Goal: Information Seeking & Learning: Learn about a topic

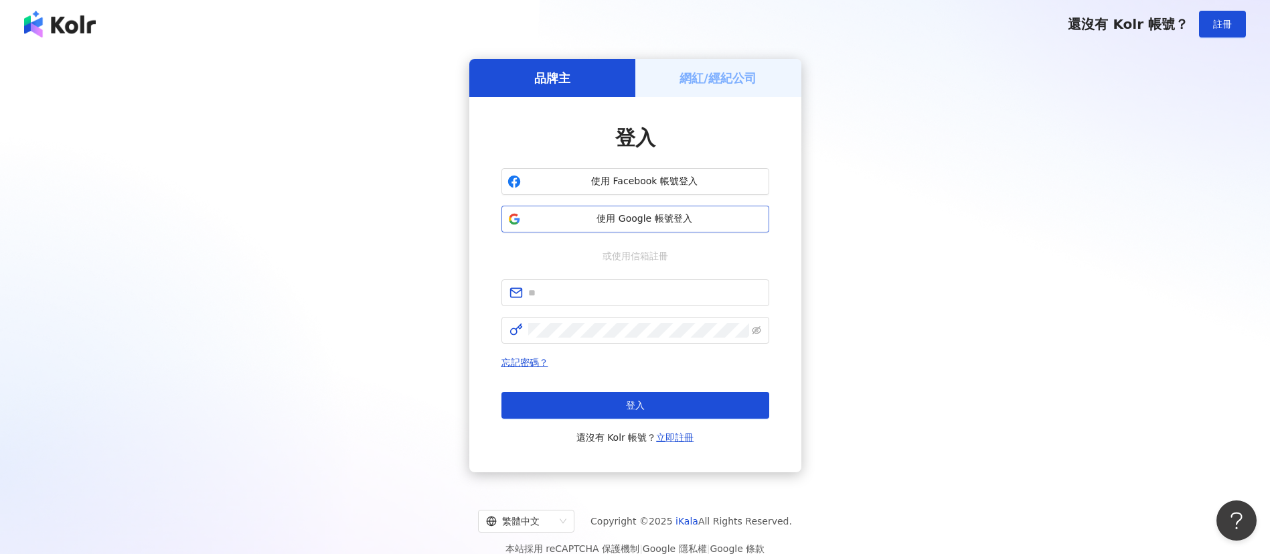
click at [650, 222] on span "使用 Google 帳號登入" at bounding box center [644, 218] width 237 height 13
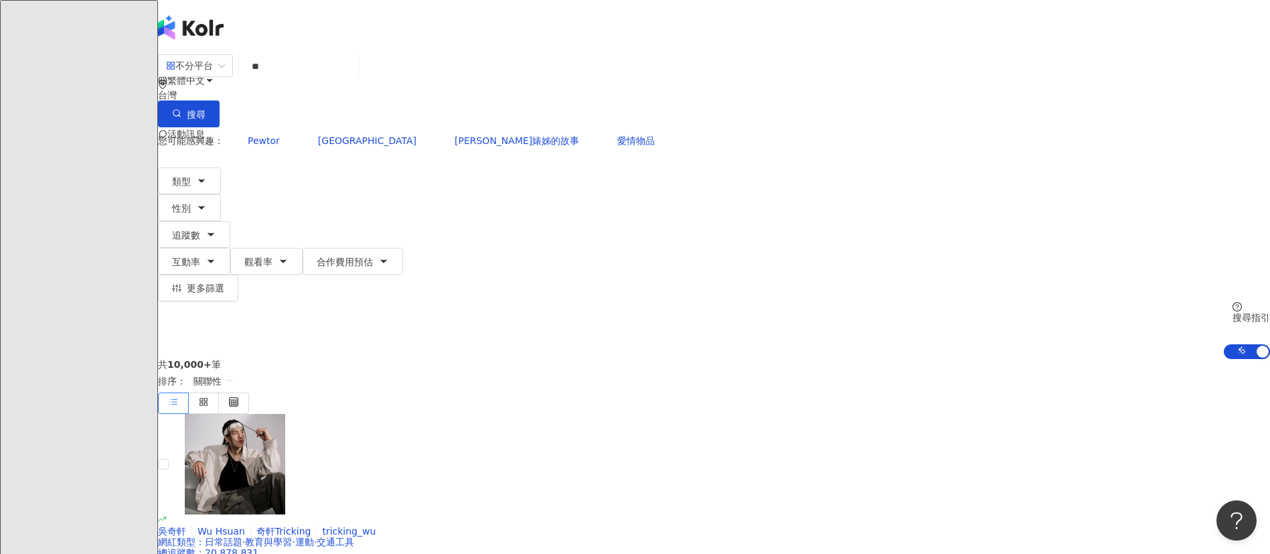
type input "*"
type input "********"
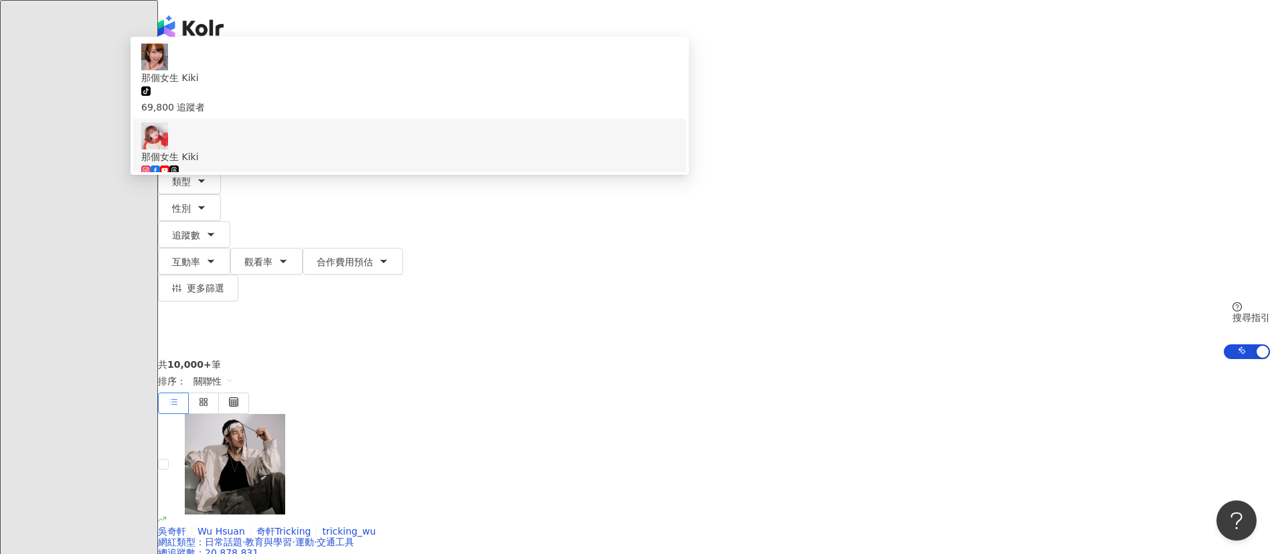
click at [533, 164] on span "那個女生 Kiki" at bounding box center [409, 156] width 537 height 15
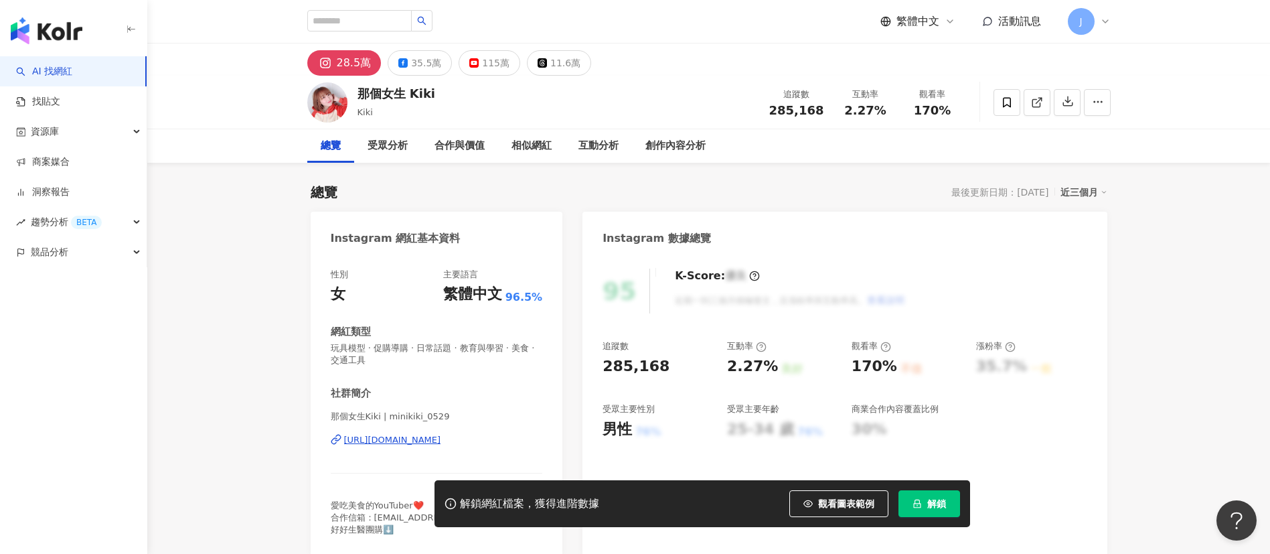
click at [932, 507] on span "解鎖" at bounding box center [937, 503] width 19 height 11
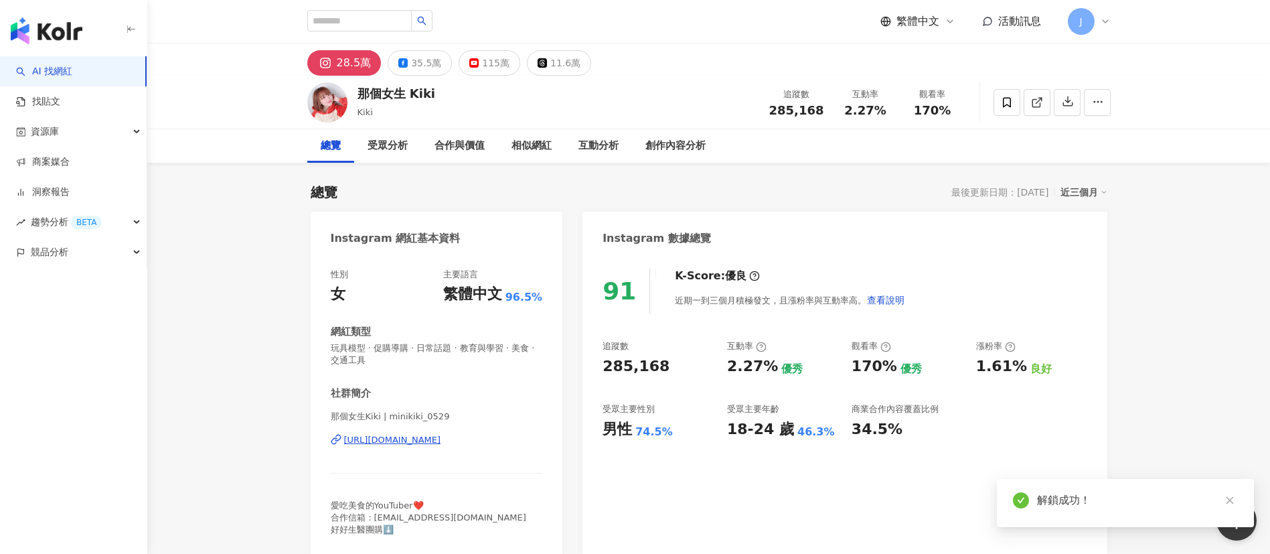
scroll to position [1205, 0]
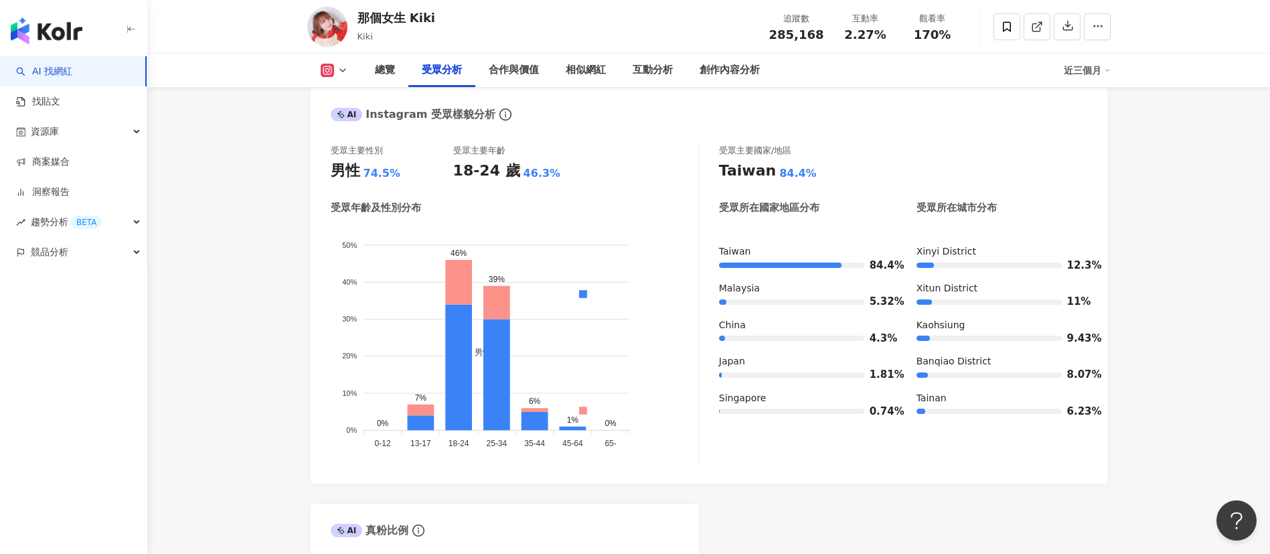
click at [342, 71] on icon at bounding box center [343, 70] width 11 height 11
click at [341, 153] on button "YouTube" at bounding box center [346, 156] width 62 height 19
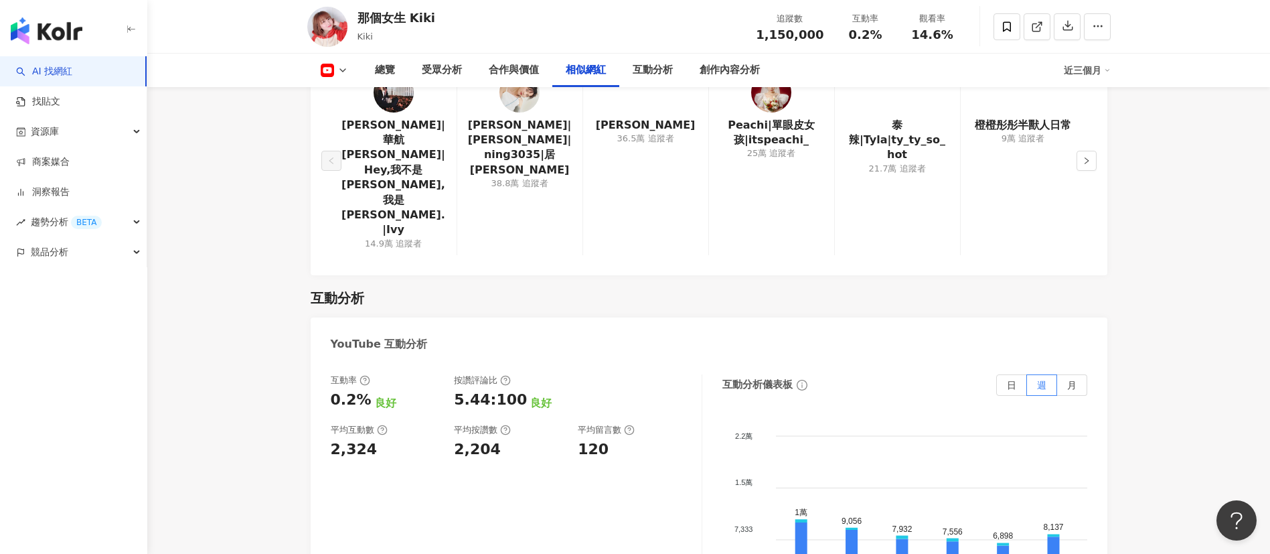
scroll to position [2511, 0]
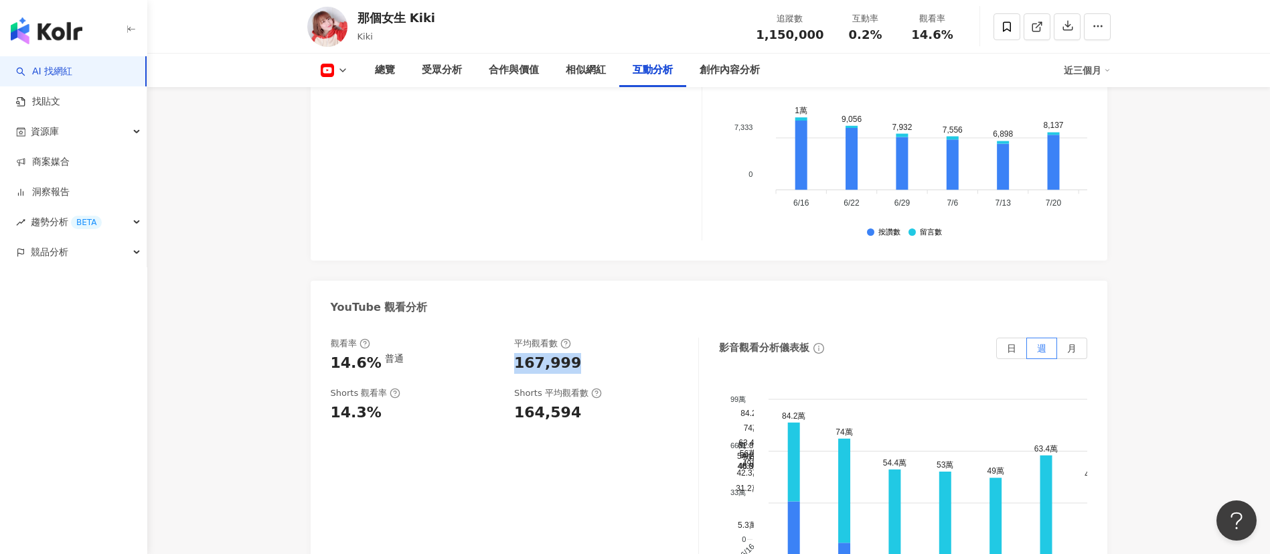
click at [575, 338] on div "觀看率 14.6% 普通 平均觀看數 167,999" at bounding box center [508, 356] width 354 height 36
copy div "167,999"
click at [881, 37] on div "0.2%" at bounding box center [865, 34] width 51 height 13
copy span "0.2%"
drag, startPoint x: 908, startPoint y: 33, endPoint x: 956, endPoint y: 36, distance: 48.3
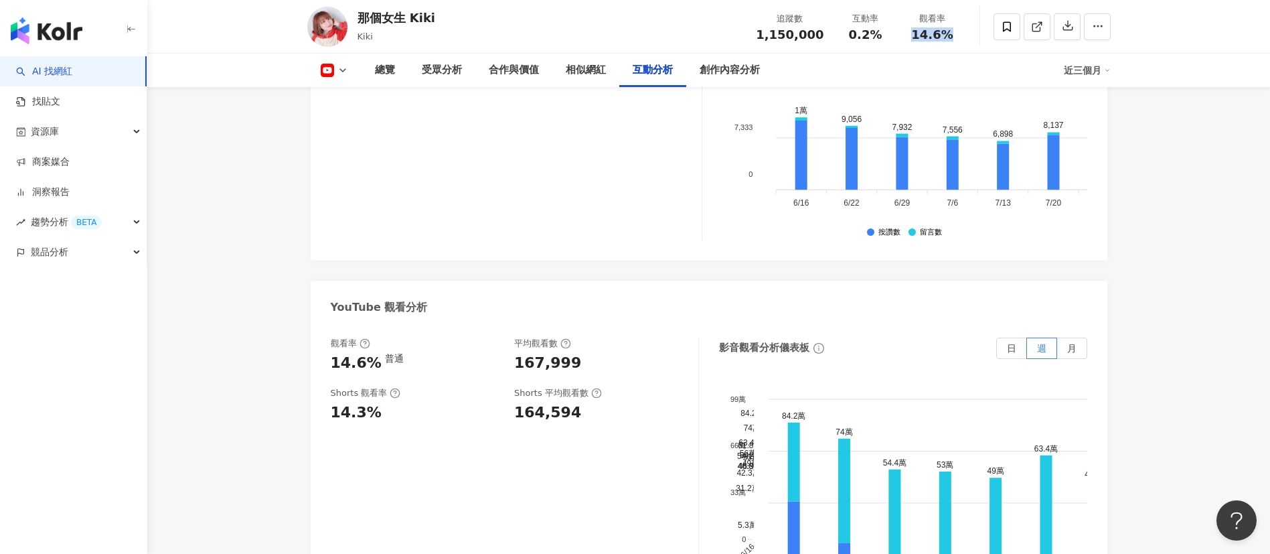
click at [956, 36] on div "14.6%" at bounding box center [932, 34] width 51 height 13
copy span "14.6%"
click at [343, 66] on icon at bounding box center [343, 70] width 11 height 11
click at [349, 94] on button "Instagram" at bounding box center [351, 95] width 72 height 19
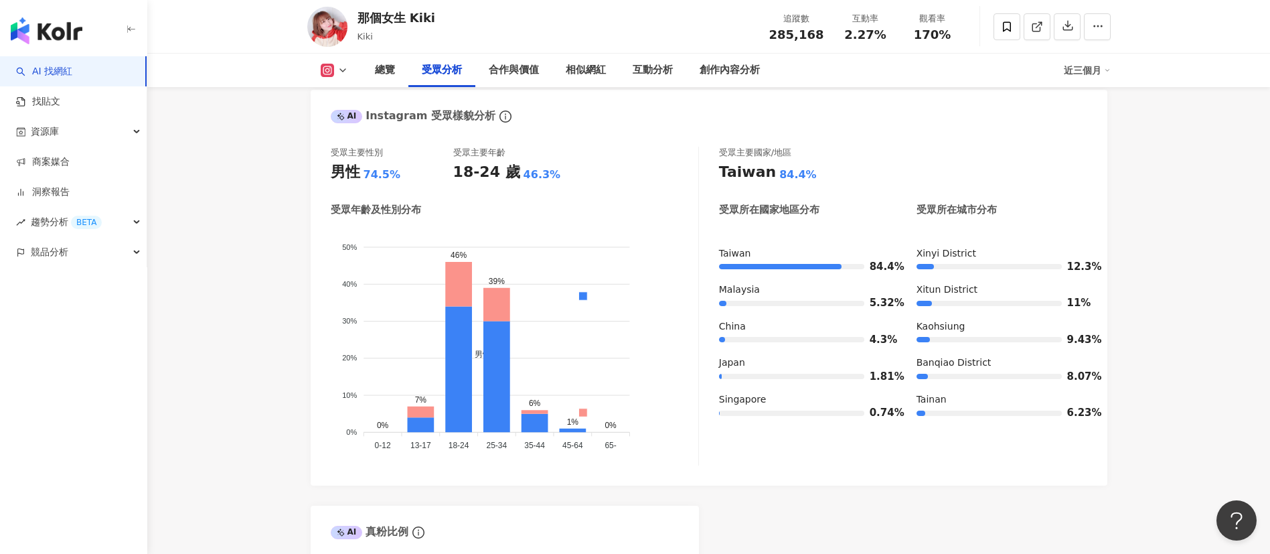
scroll to position [1195, 0]
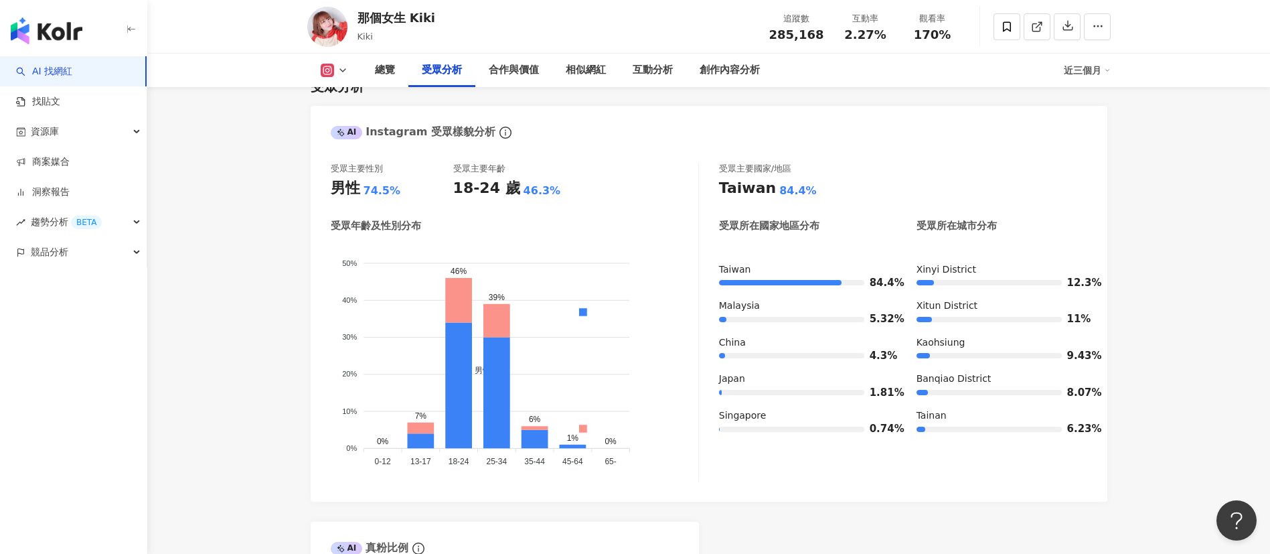
click at [342, 71] on icon at bounding box center [343, 70] width 11 height 11
click at [346, 126] on button "Facebook" at bounding box center [349, 126] width 68 height 19
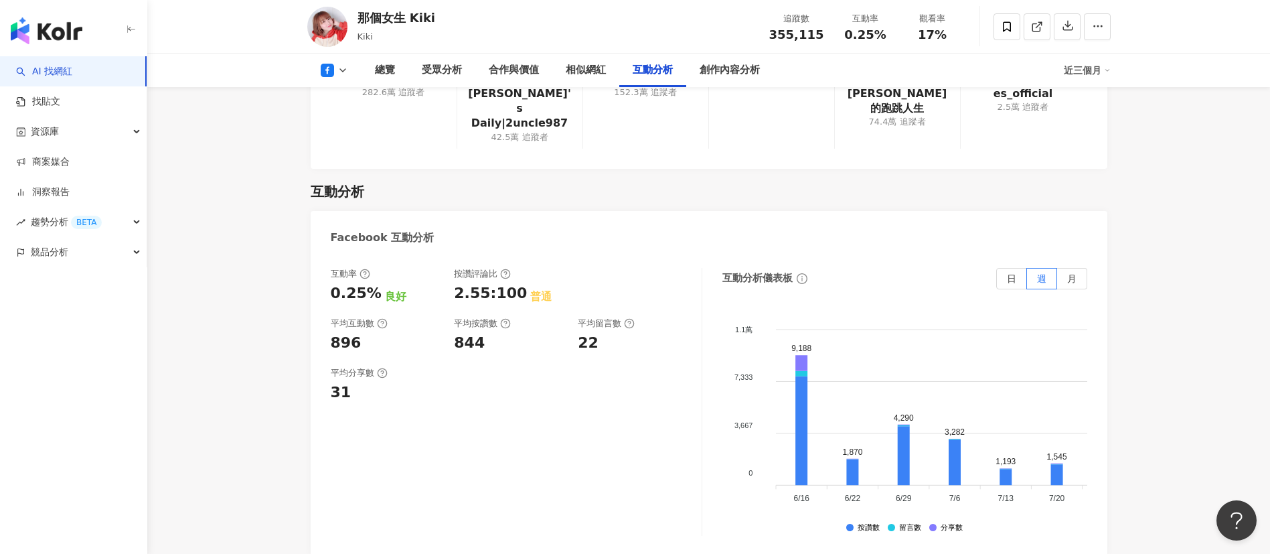
scroll to position [2511, 0]
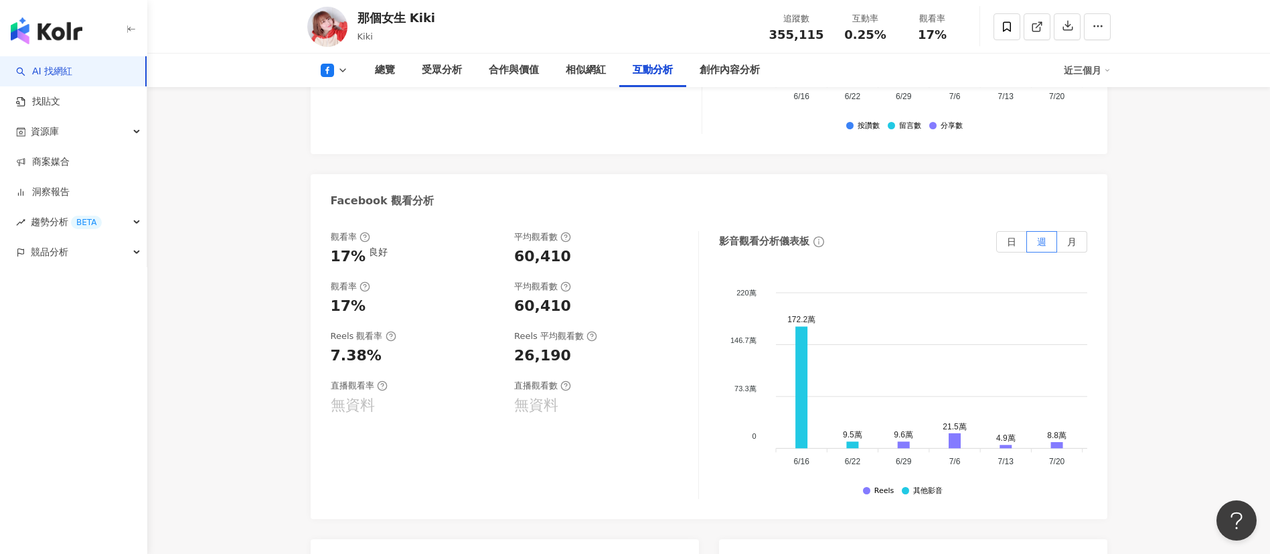
click at [517, 246] on div "60,410" at bounding box center [542, 256] width 57 height 21
click at [589, 246] on div "60,410" at bounding box center [599, 256] width 171 height 21
drag, startPoint x: 841, startPoint y: 37, endPoint x: 887, endPoint y: 29, distance: 46.8
click at [887, 29] on div "0.25%" at bounding box center [865, 34] width 51 height 13
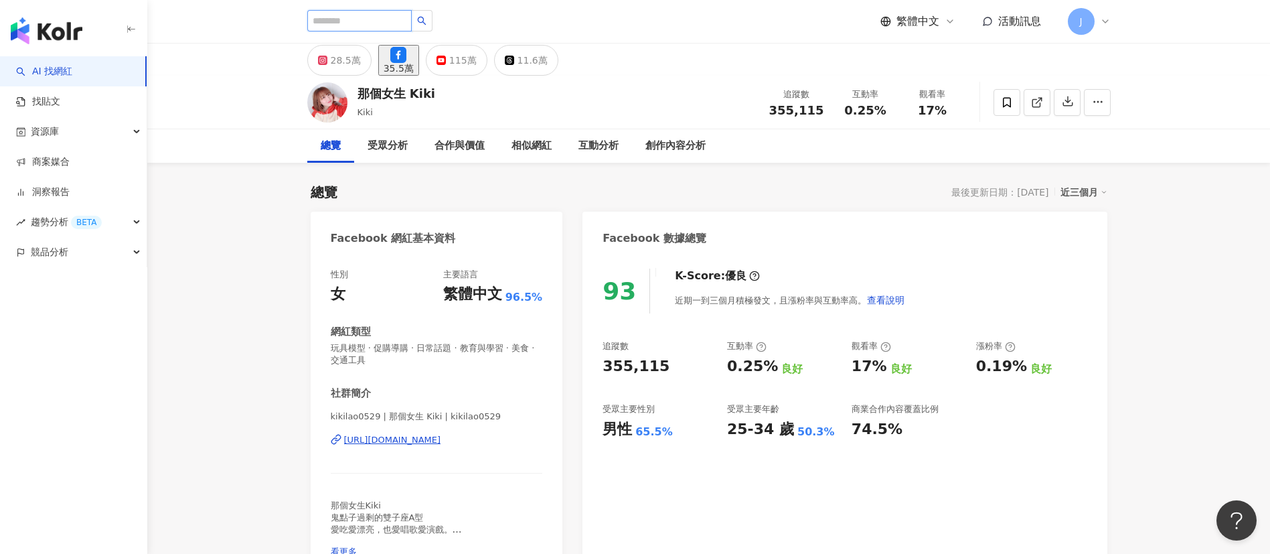
click at [368, 19] on input "search" at bounding box center [359, 20] width 104 height 21
paste input "*****"
type input "*****"
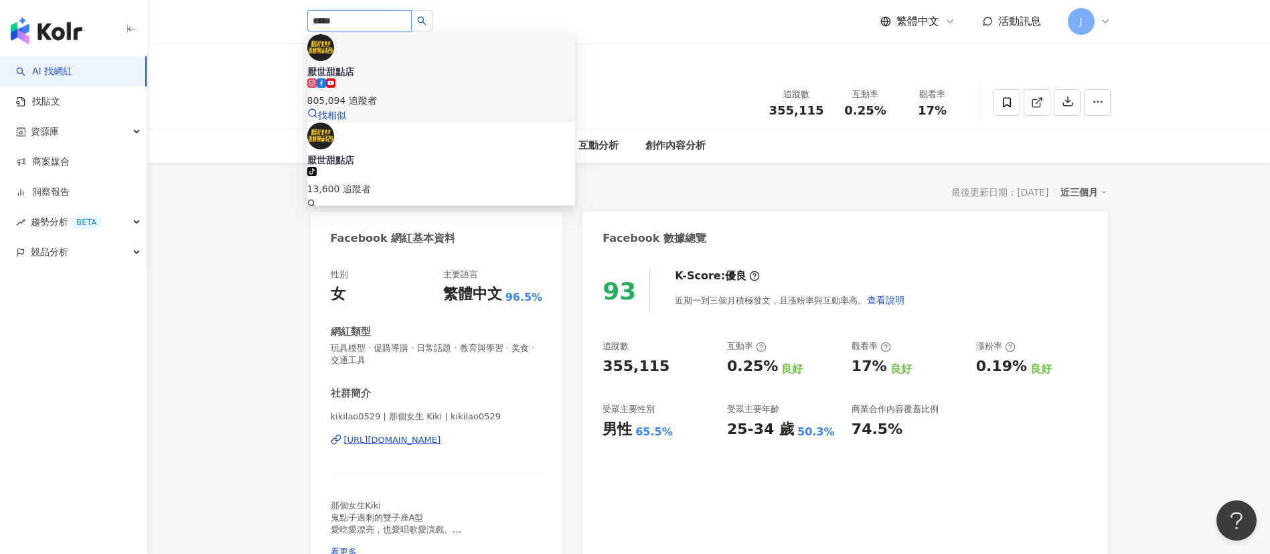
click at [421, 65] on span "厭世甜點店" at bounding box center [441, 71] width 268 height 13
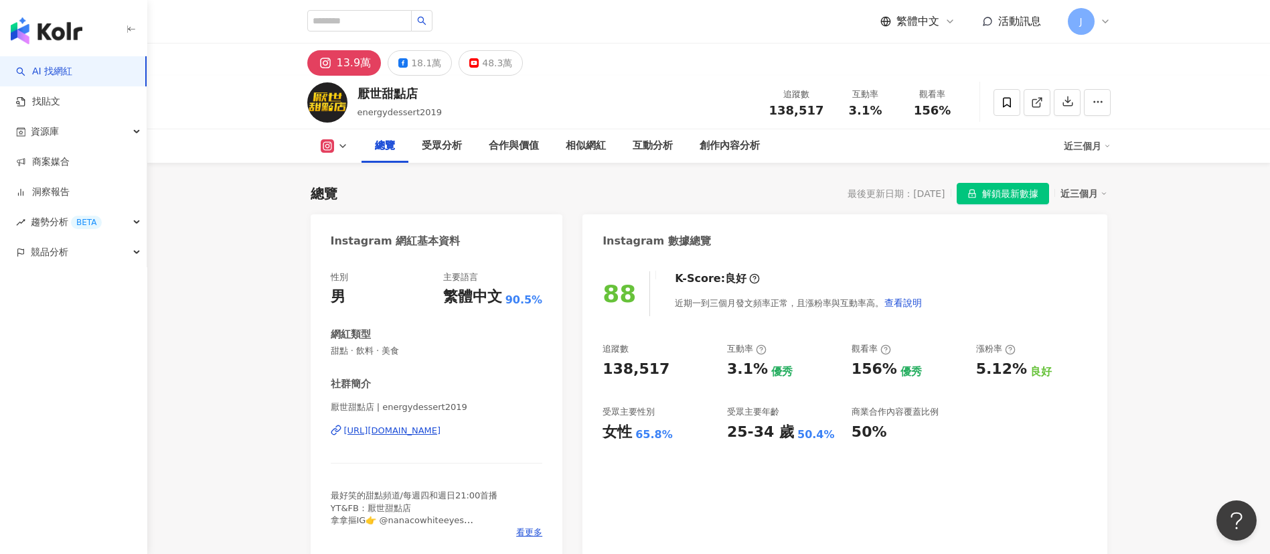
scroll to position [1105, 0]
